Goal: Information Seeking & Learning: Check status

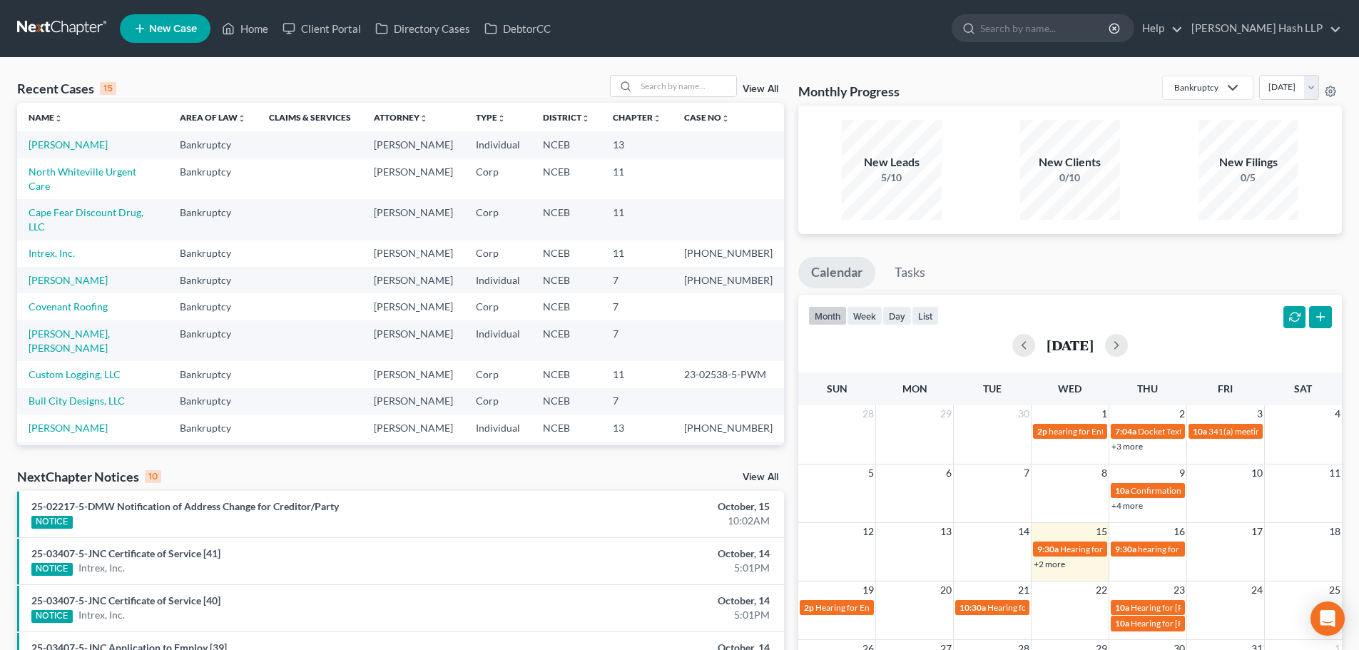
scroll to position [98, 0]
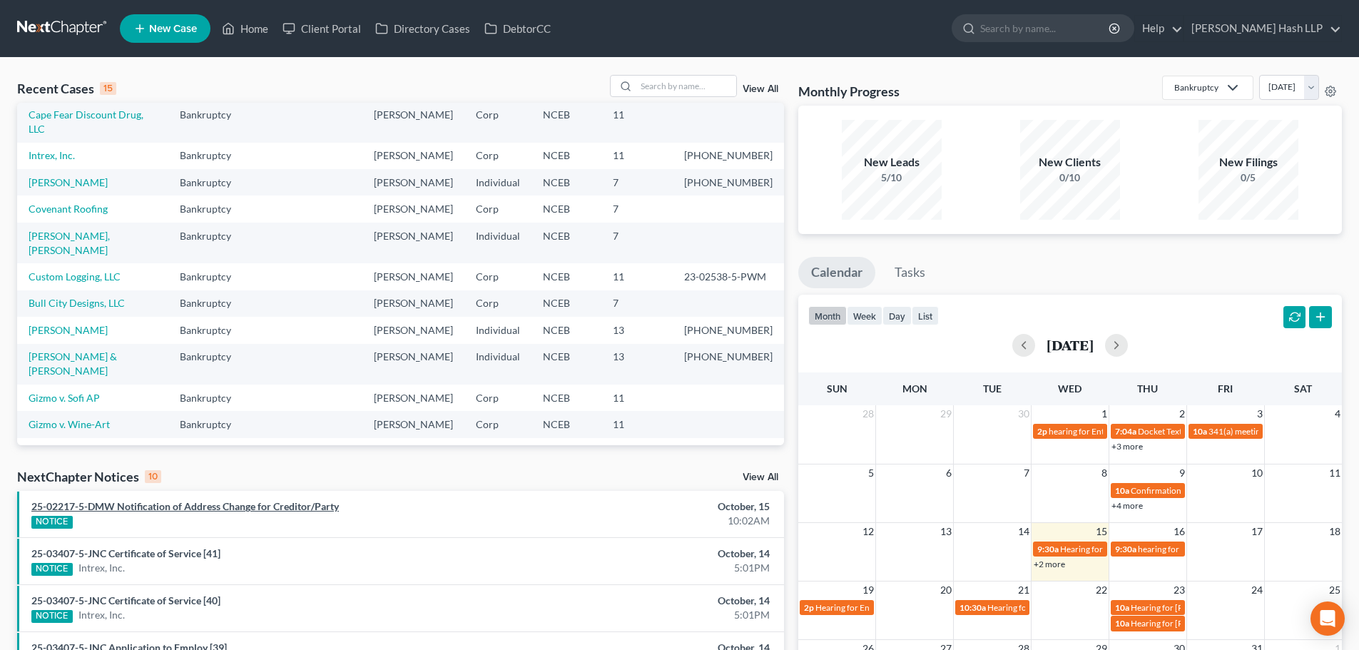
click at [250, 510] on link "25-02217-5-DMW Notification of Address Change for Creditor/Party" at bounding box center [184, 506] width 307 height 12
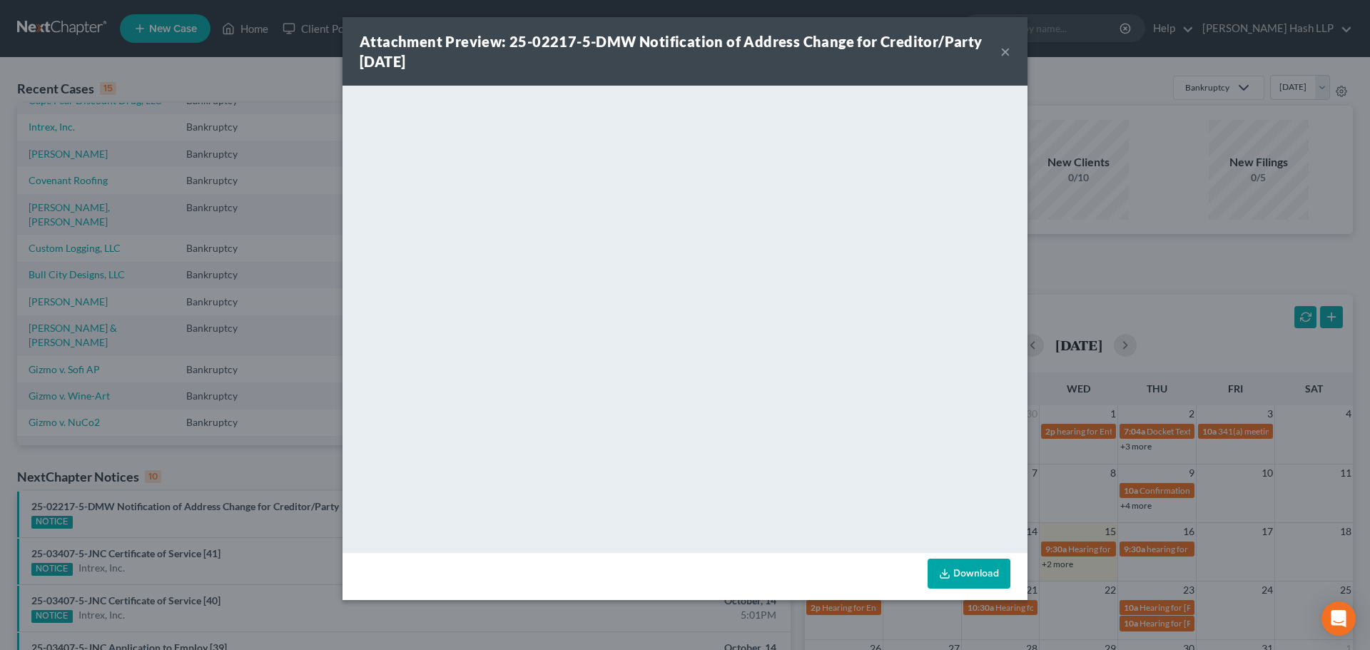
click at [1000, 50] on button "×" at bounding box center [1005, 51] width 10 height 17
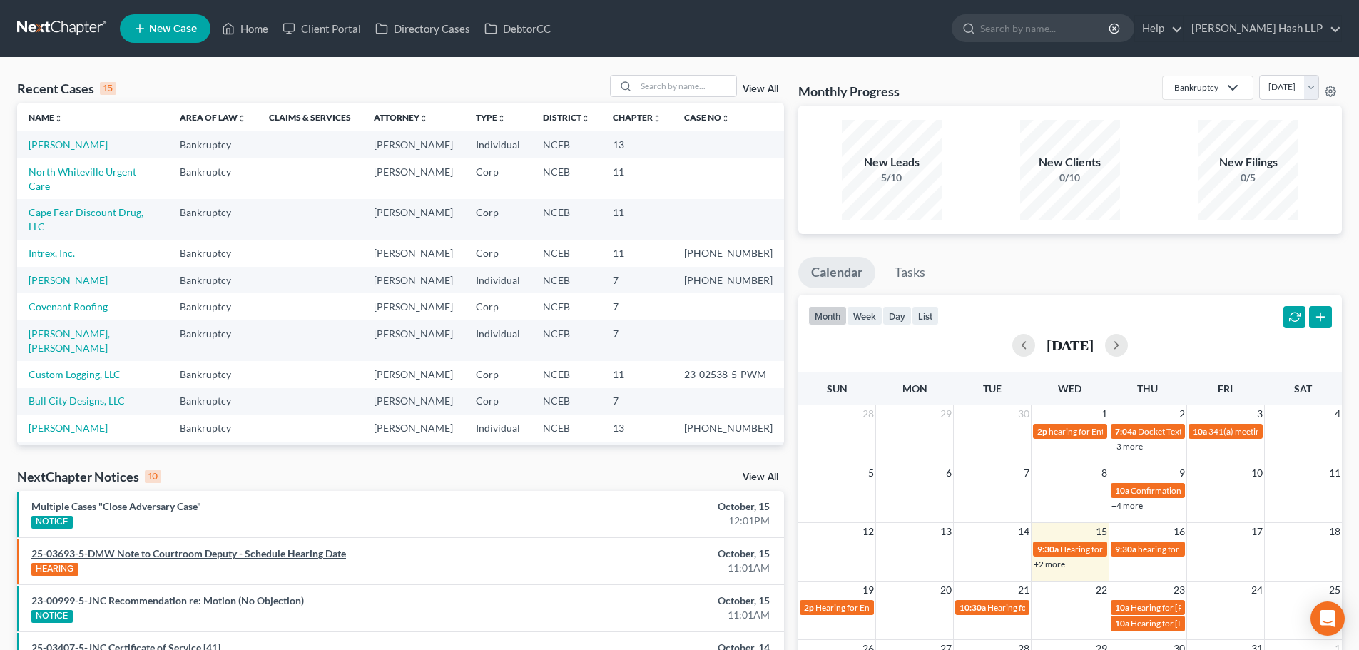
click at [258, 554] on link "25-03693-5-DMW Note to Courtroom Deputy - Schedule Hearing Date" at bounding box center [188, 553] width 315 height 12
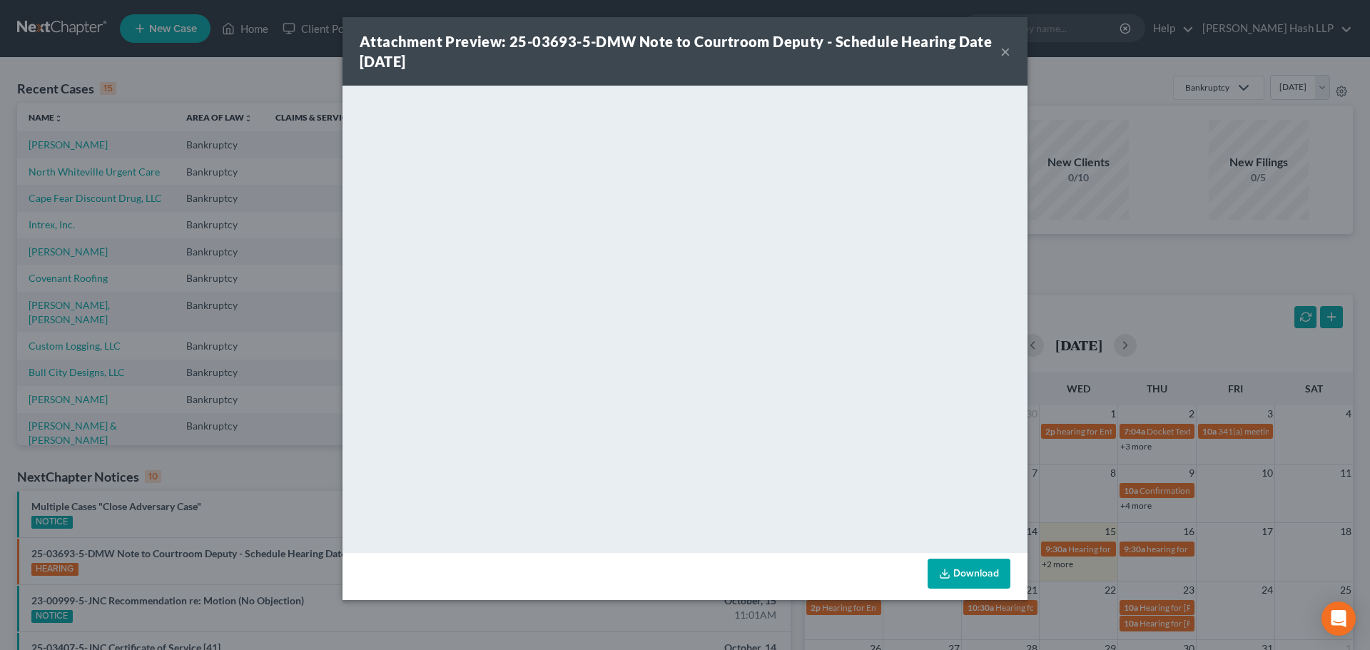
click at [1013, 55] on div "Attachment Preview: 25-03693-5-DMW Note to Courtroom Deputy - Schedule Hearing …" at bounding box center [684, 51] width 685 height 68
click at [1005, 52] on button "×" at bounding box center [1005, 51] width 10 height 17
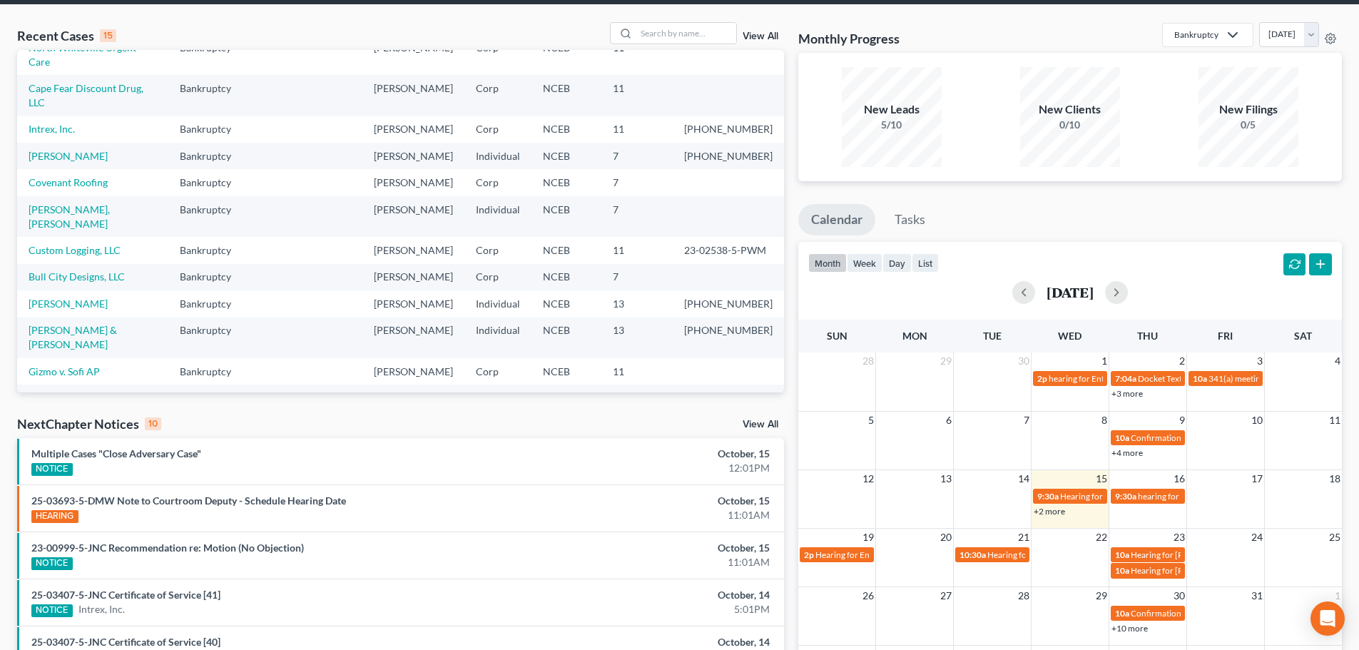
scroll to position [143, 0]
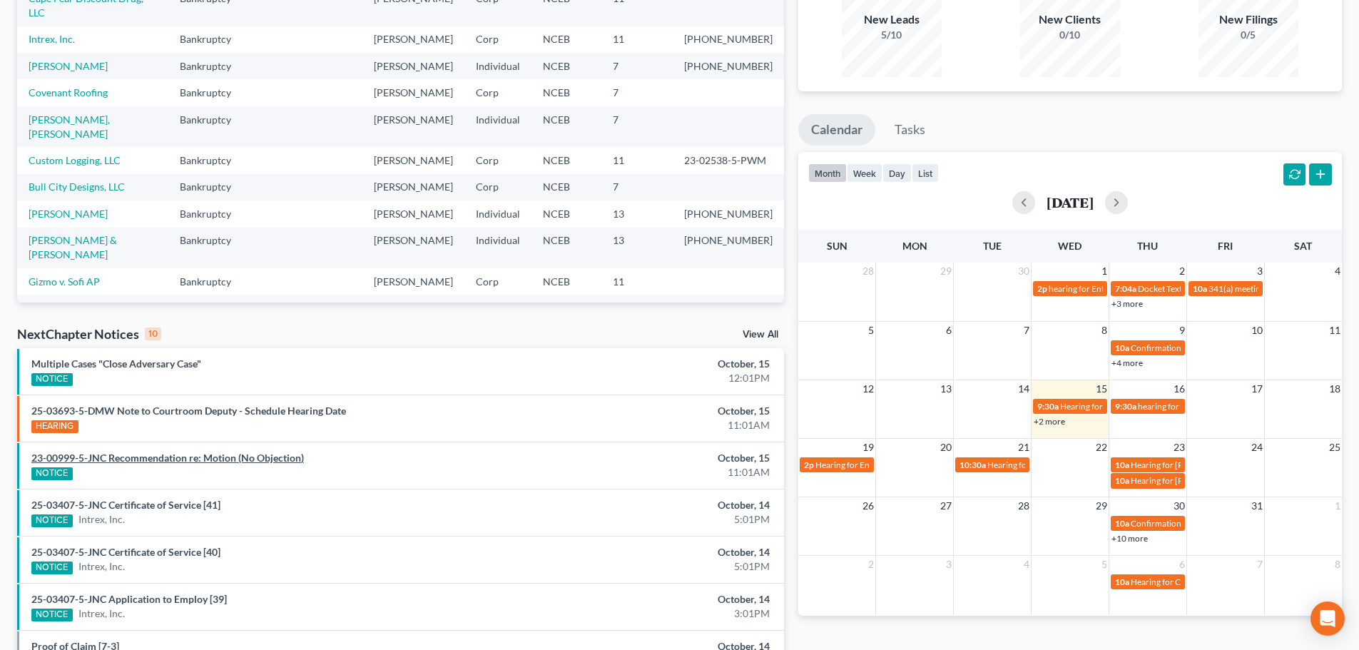
click at [229, 457] on link "23-00999-5-JNC Recommendation re: Motion (No Objection)" at bounding box center [167, 458] width 272 height 12
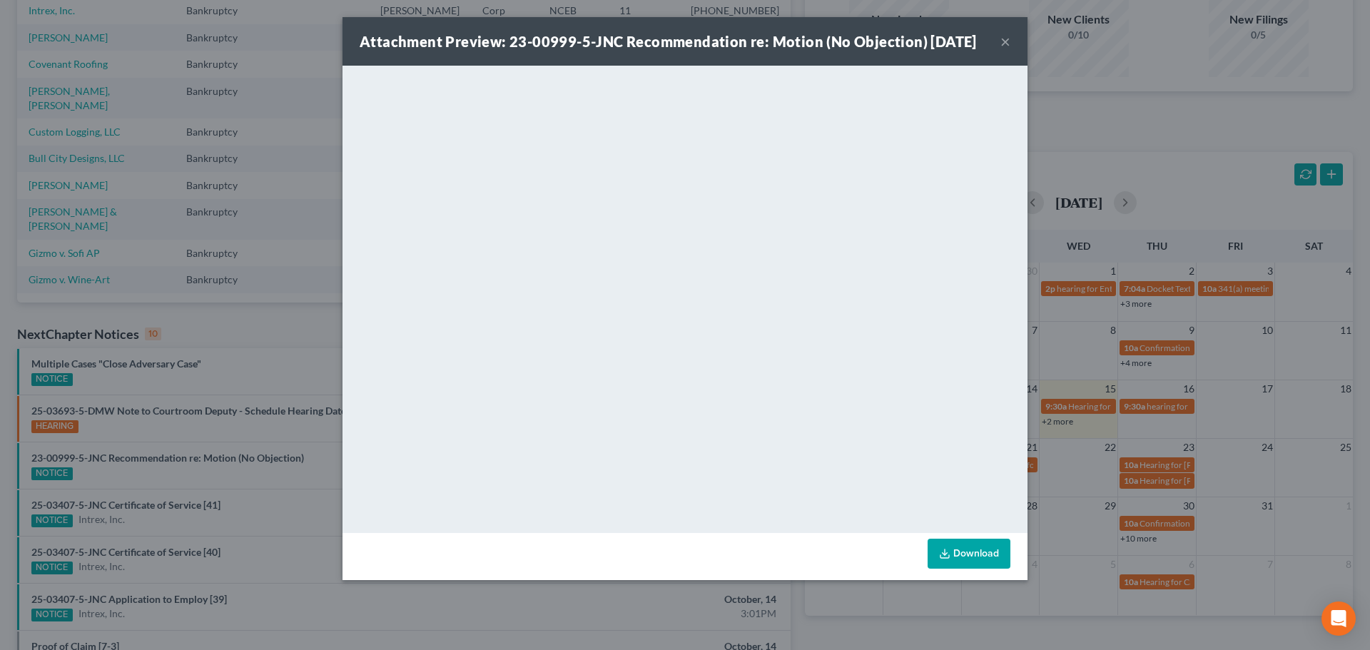
click at [1006, 50] on button "×" at bounding box center [1005, 41] width 10 height 17
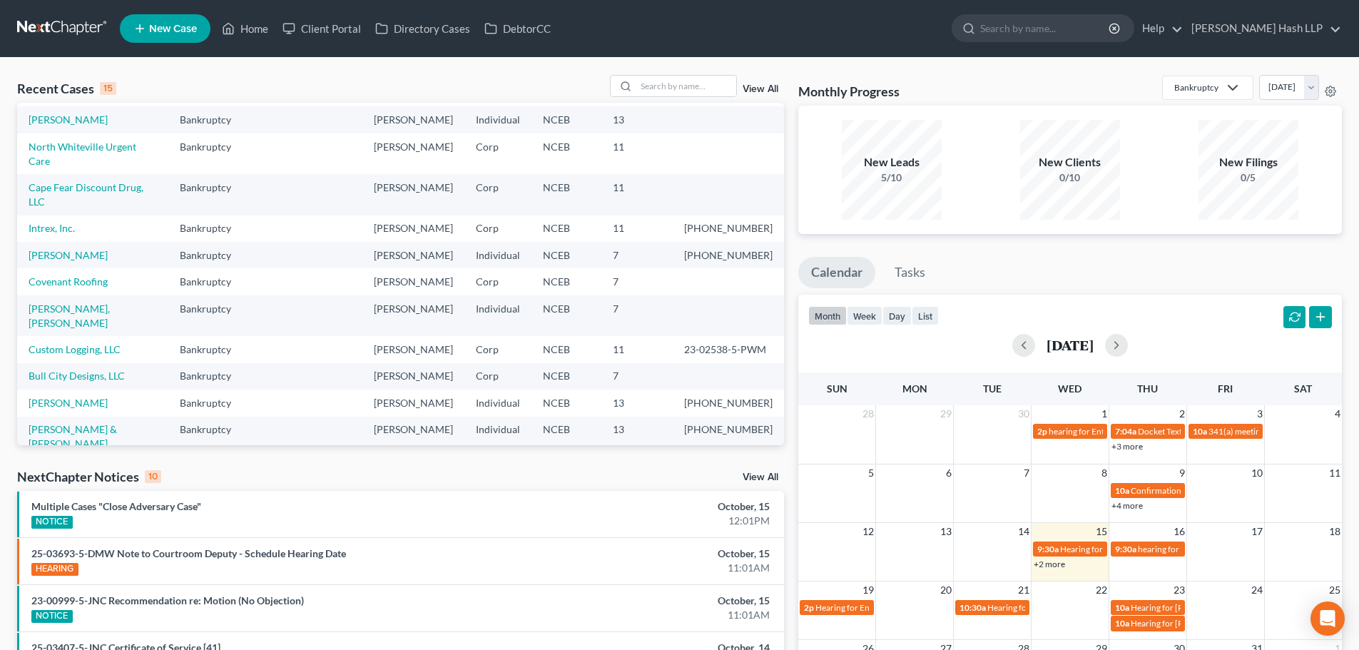
scroll to position [0, 0]
